Goal: Task Accomplishment & Management: Manage account settings

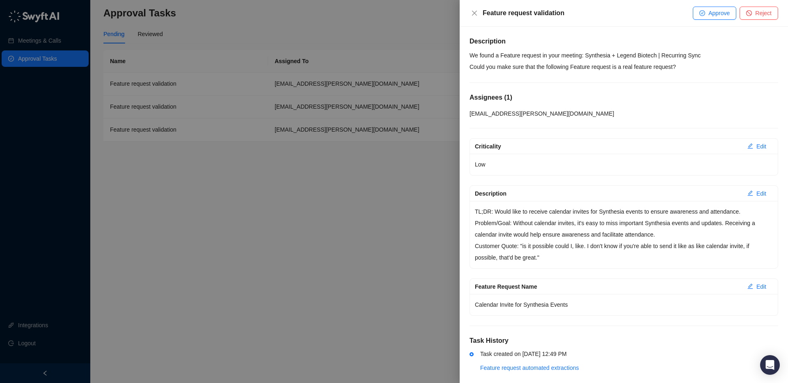
click at [601, 50] on p "We found a Feature request in your meeting: Synthesia + Legend Biotech | Recurr…" at bounding box center [623, 61] width 309 height 23
click at [610, 60] on p "We found a Feature request in your meeting: Synthesia + Legend Biotech | Recurr…" at bounding box center [623, 61] width 309 height 23
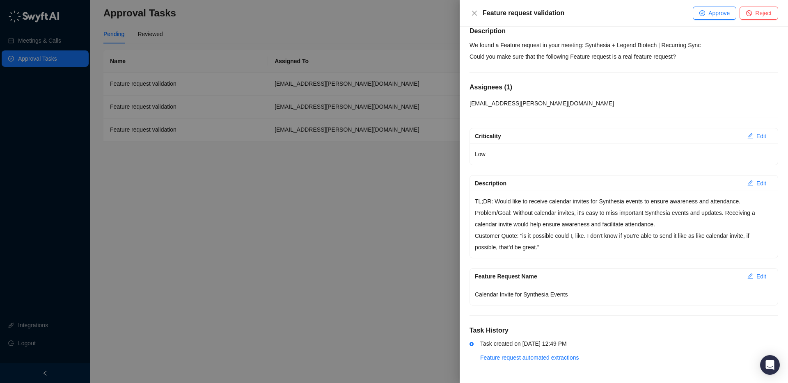
drag, startPoint x: 595, startPoint y: 233, endPoint x: 601, endPoint y: 233, distance: 5.8
click at [595, 233] on p "Customer Quote: "is it possible could I, like. I don't know if you're able to s…" at bounding box center [624, 241] width 298 height 23
click at [769, 11] on span "Reject" at bounding box center [763, 13] width 16 height 9
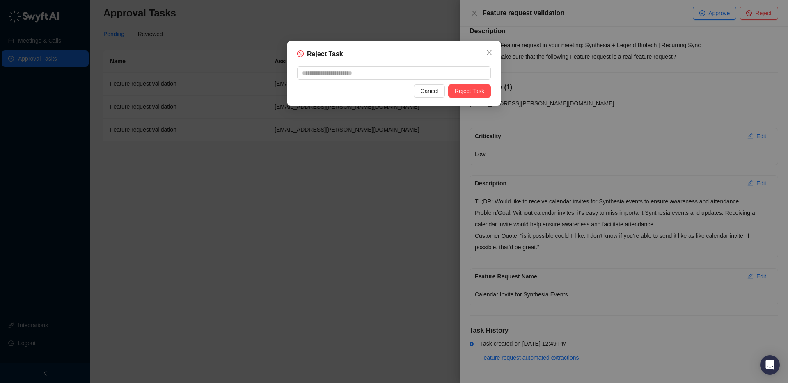
click at [425, 97] on button "Cancel" at bounding box center [429, 91] width 31 height 13
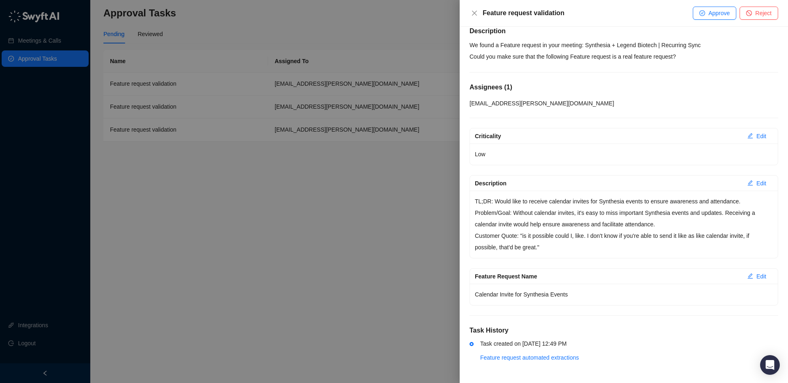
scroll to position [0, 0]
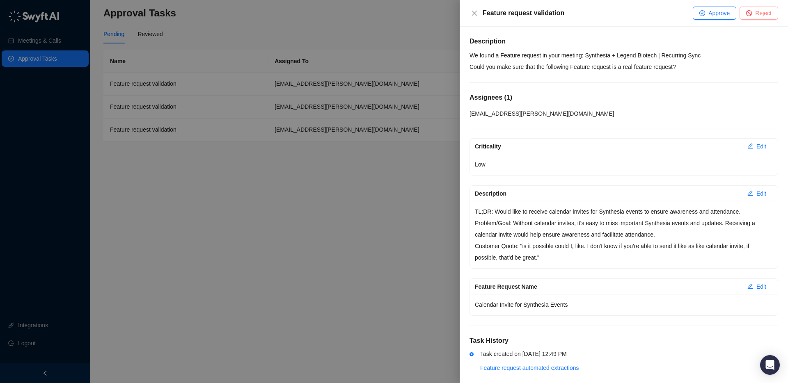
click at [760, 13] on span "Reject" at bounding box center [763, 13] width 16 height 9
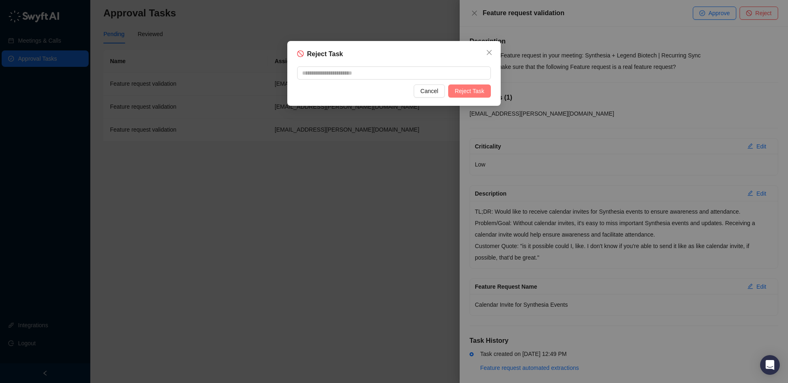
click at [472, 90] on span "Reject Task" at bounding box center [470, 91] width 30 height 9
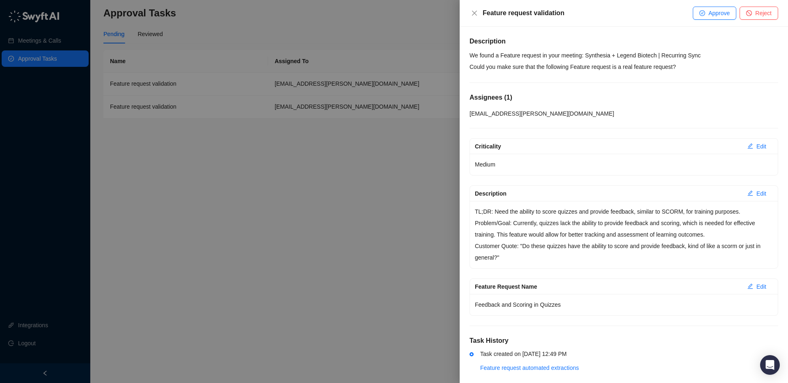
click at [684, 64] on p "We found a Feature request in your meeting: Synthesia + Legend Biotech | Recurr…" at bounding box center [623, 61] width 309 height 23
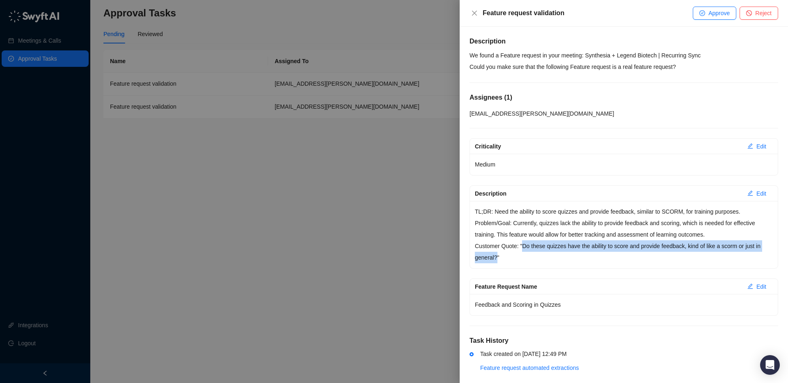
drag, startPoint x: 524, startPoint y: 247, endPoint x: 496, endPoint y: 260, distance: 30.5
click at [496, 260] on p "Customer Quote: "Do these quizzes have the ability to score and provide feedbac…" at bounding box center [624, 251] width 298 height 23
copy p "Do these quizzes have the ability to score and provide feedback, kind of like a…"
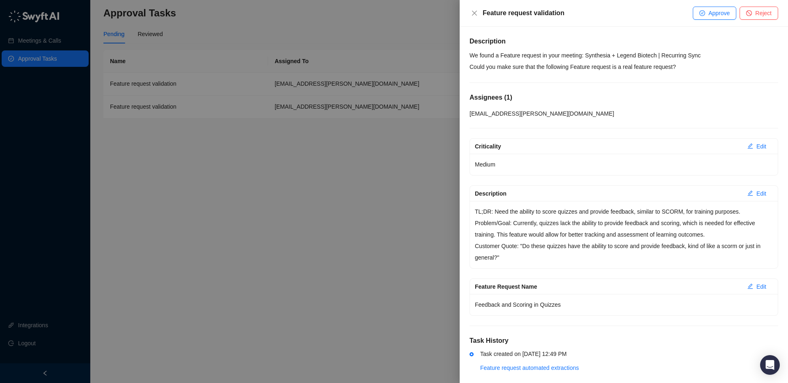
click at [627, 251] on p "Customer Quote: "Do these quizzes have the ability to score and provide feedbac…" at bounding box center [624, 251] width 298 height 23
click at [706, 12] on button "Approve" at bounding box center [714, 13] width 43 height 13
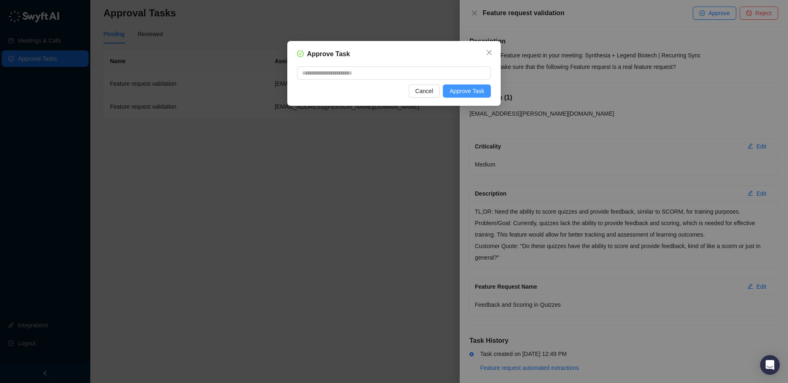
click at [478, 90] on span "Approve Task" at bounding box center [466, 91] width 35 height 9
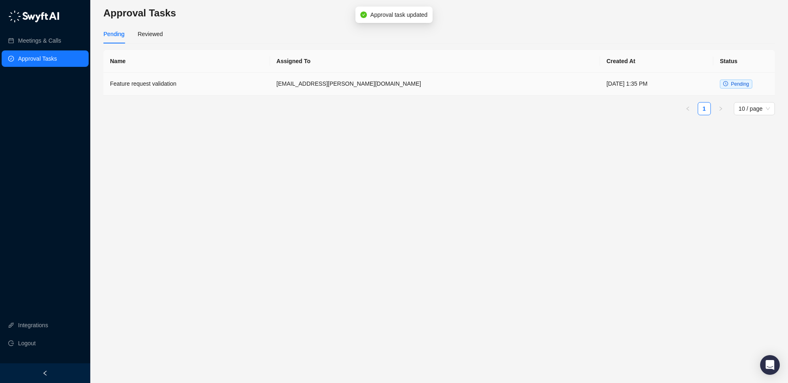
click at [385, 89] on td "[EMAIL_ADDRESS][PERSON_NAME][DOMAIN_NAME]" at bounding box center [435, 84] width 330 height 23
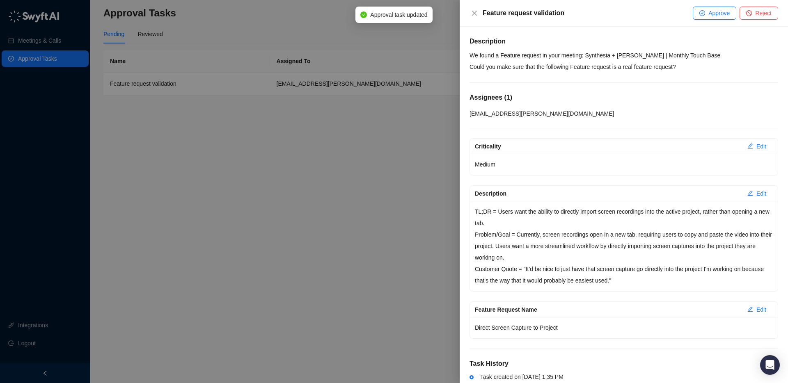
scroll to position [33, 0]
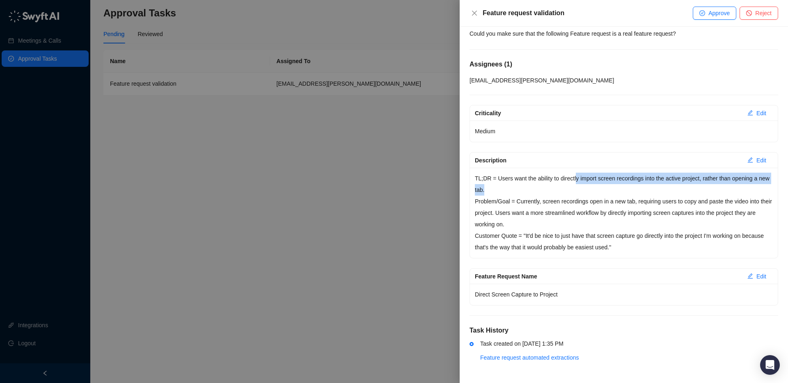
drag, startPoint x: 580, startPoint y: 176, endPoint x: 608, endPoint y: 190, distance: 31.2
click at [608, 190] on p "TL;DR = Users want the ability to directly import screen recordings into the ac…" at bounding box center [624, 184] width 298 height 23
click at [559, 176] on p "TL;DR = Users want the ability to directly import screen recordings into the ac…" at bounding box center [624, 184] width 298 height 23
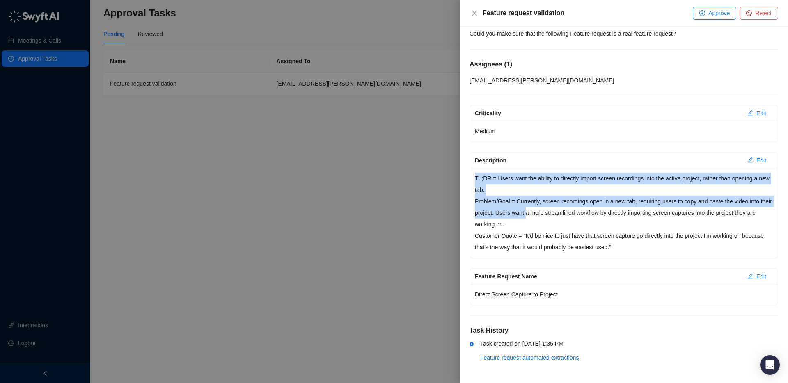
drag, startPoint x: 473, startPoint y: 178, endPoint x: 542, endPoint y: 217, distance: 78.1
click at [542, 217] on div "TL;DR = Users want the ability to directly import screen recordings into the ac…" at bounding box center [624, 213] width 308 height 90
click at [542, 217] on p "Problem/Goal = Currently, screen recordings open in a new tab, requiring users …" at bounding box center [624, 213] width 298 height 34
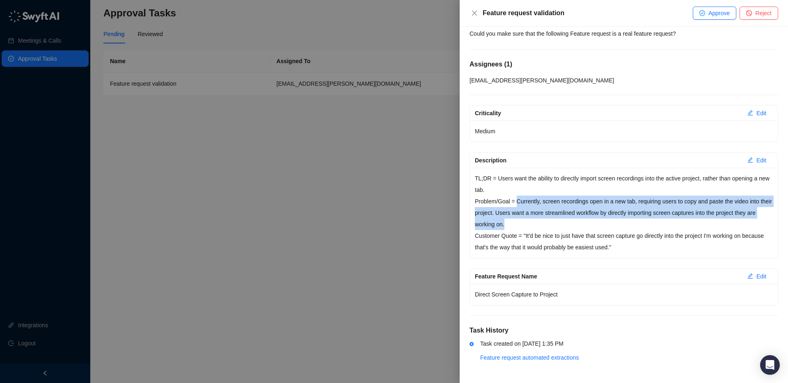
drag, startPoint x: 517, startPoint y: 200, endPoint x: 547, endPoint y: 222, distance: 37.7
click at [547, 222] on p "Problem/Goal = Currently, screen recordings open in a new tab, requiring users …" at bounding box center [624, 213] width 298 height 34
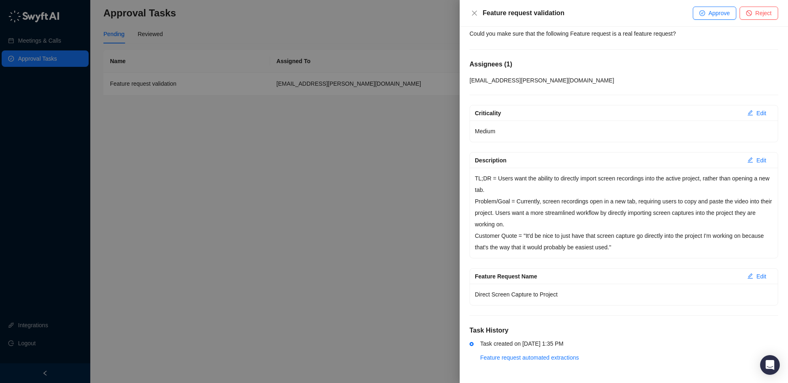
click at [683, 256] on div "TL;DR = Users want the ability to directly import screen recordings into the ac…" at bounding box center [624, 213] width 308 height 90
click at [760, 10] on span "Reject" at bounding box center [763, 13] width 16 height 9
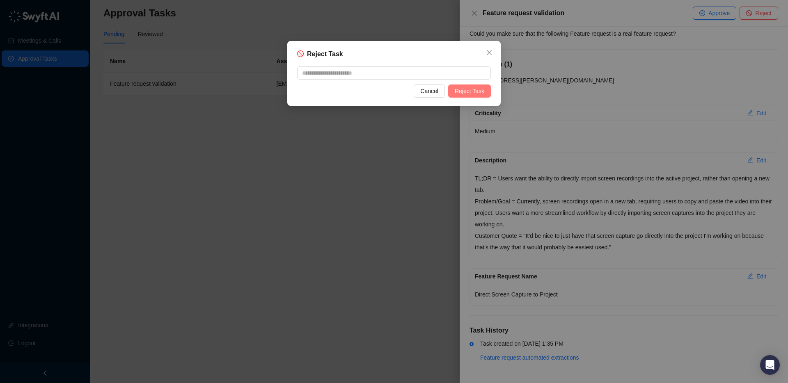
click at [479, 96] on button "Reject Task" at bounding box center [469, 91] width 43 height 13
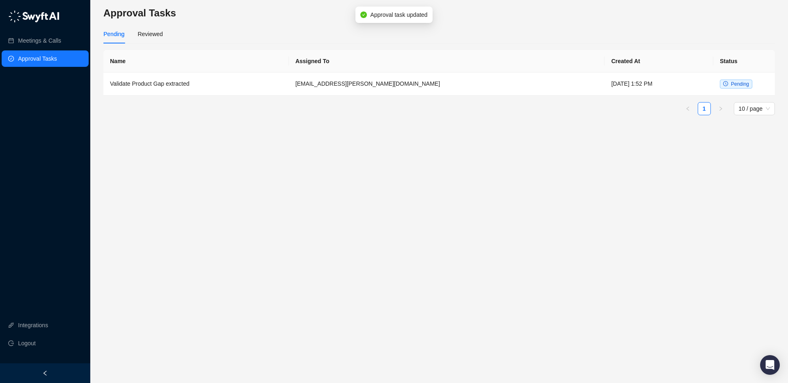
click at [356, 150] on main "Approval Tasks Pending Reviewed Name Assigned To Created At Status Validate Pro…" at bounding box center [438, 192] width 671 height 370
click at [401, 83] on td "[EMAIL_ADDRESS][PERSON_NAME][DOMAIN_NAME]" at bounding box center [447, 84] width 316 height 23
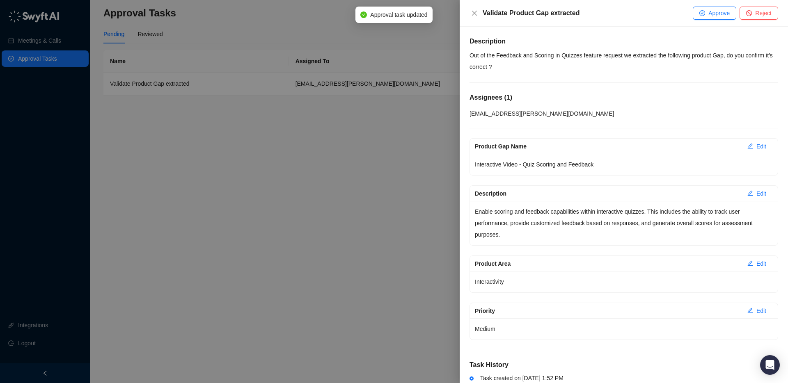
click at [652, 62] on p "Out of the Feedback and Scoring in Quizzes feature request we extracted the fol…" at bounding box center [623, 61] width 309 height 23
click at [712, 9] on span "Approve" at bounding box center [718, 13] width 21 height 9
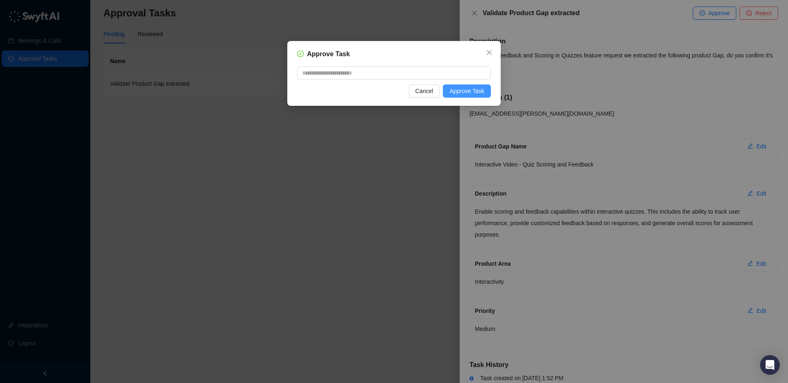
click at [457, 91] on span "Approve Task" at bounding box center [466, 91] width 35 height 9
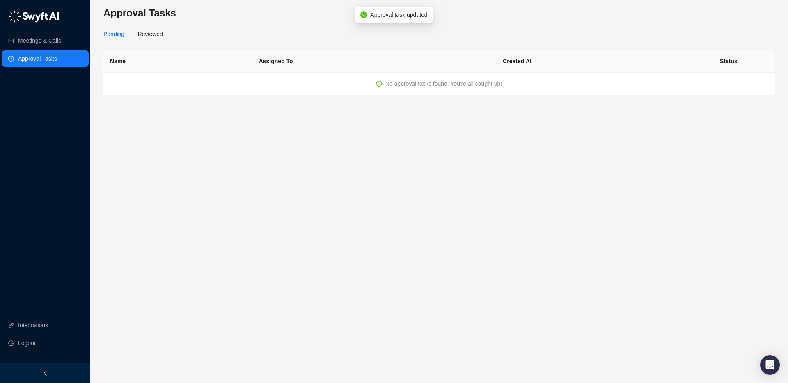
click at [242, 197] on main "Approval Tasks Pending Reviewed Name Assigned To Created At Status No approval …" at bounding box center [438, 192] width 671 height 370
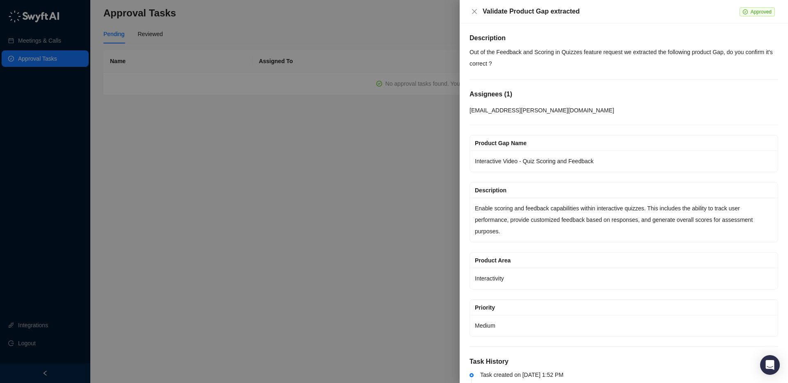
click at [570, 55] on p "Out of the Feedback and Scoring in Quizzes feature request we extracted the fol…" at bounding box center [623, 57] width 309 height 23
click at [214, 117] on div at bounding box center [394, 191] width 788 height 383
